Goal: Information Seeking & Learning: Learn about a topic

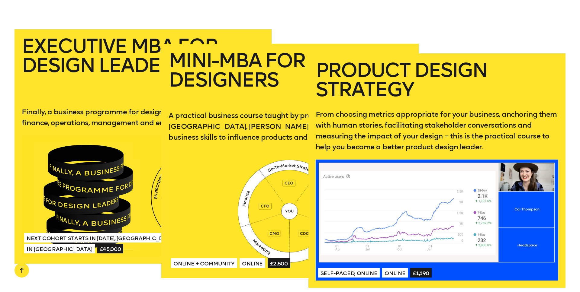
scroll to position [1193, 0]
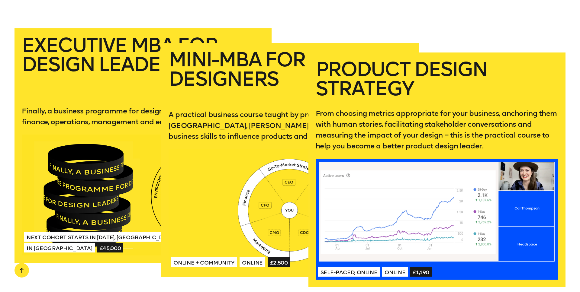
click at [456, 60] on h2 "Product Design Strategy" at bounding box center [436, 79] width 242 height 39
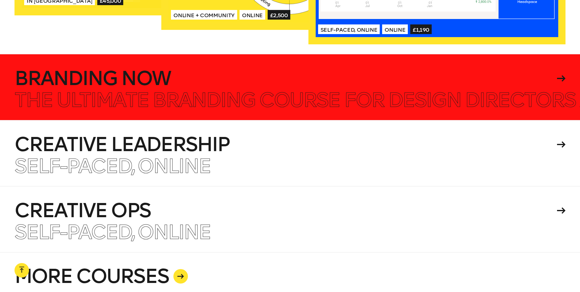
scroll to position [1442, 0]
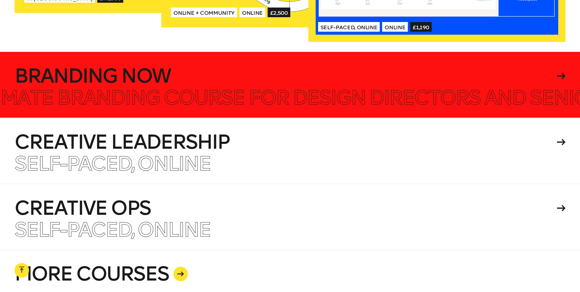
click at [190, 72] on h4 "Branding Now" at bounding box center [284, 75] width 540 height 19
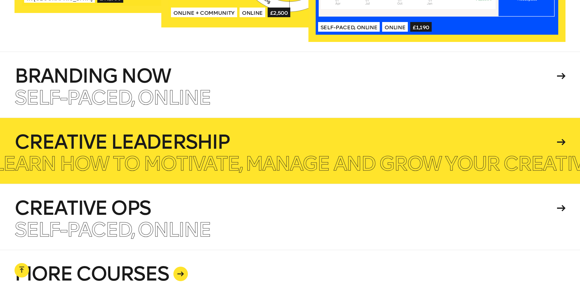
click at [184, 133] on h4 "Creative Leadership" at bounding box center [284, 142] width 540 height 19
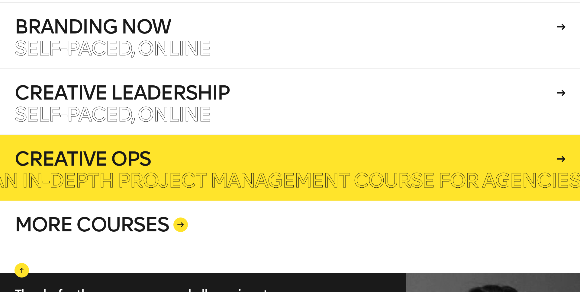
click at [149, 149] on h4 "Creative Ops" at bounding box center [284, 158] width 540 height 19
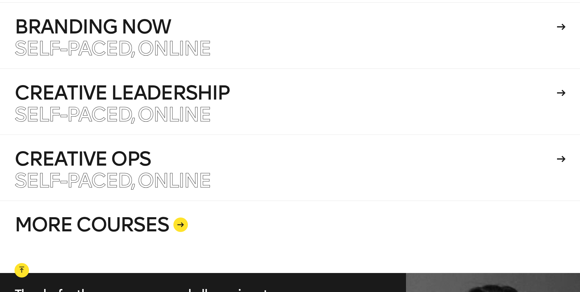
click at [154, 211] on link "MORE COURSES" at bounding box center [289, 237] width 551 height 72
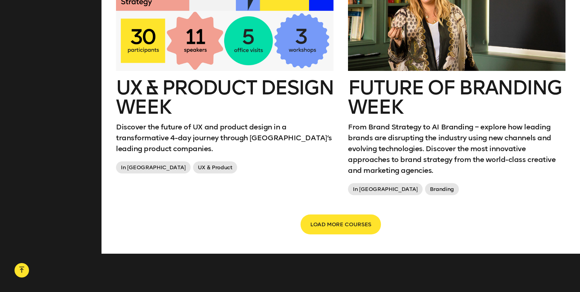
scroll to position [1094, 0]
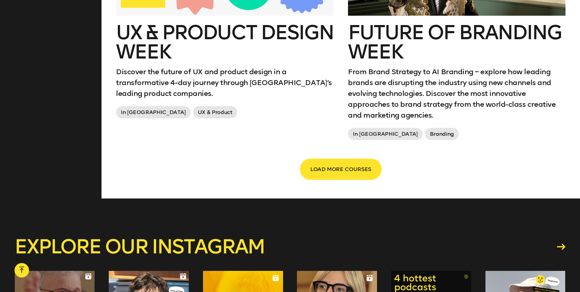
click at [372, 164] on button "LOAD MORE COURSES" at bounding box center [340, 169] width 80 height 20
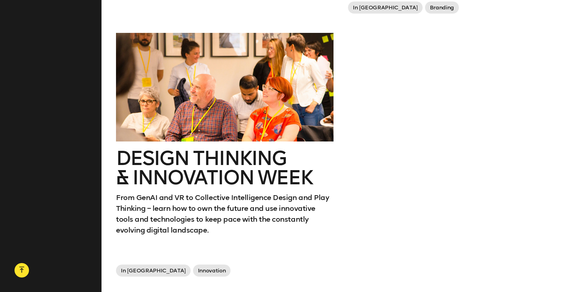
scroll to position [1239, 0]
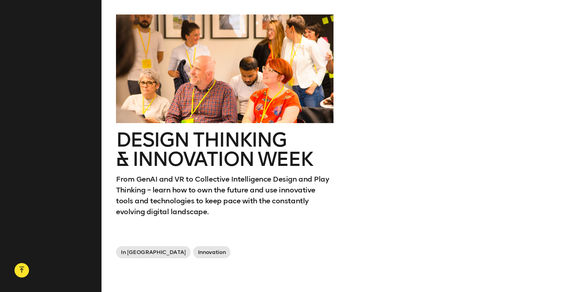
click at [286, 91] on div at bounding box center [224, 68] width 217 height 109
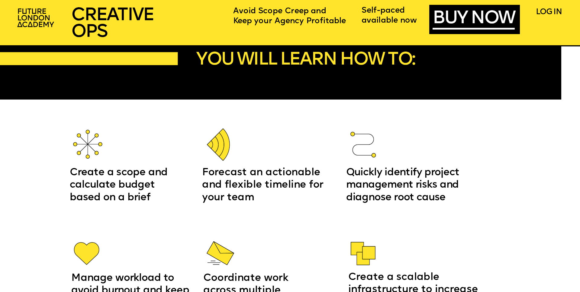
scroll to position [927, 0]
